Goal: Find specific page/section: Find specific page/section

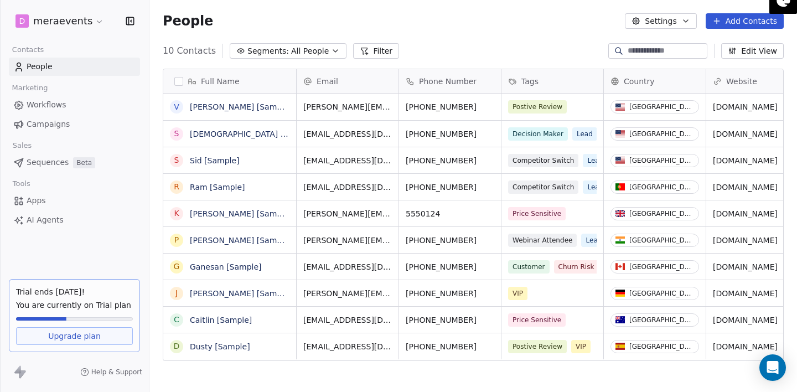
scroll to position [345, 647]
